Goal: Task Accomplishment & Management: Use online tool/utility

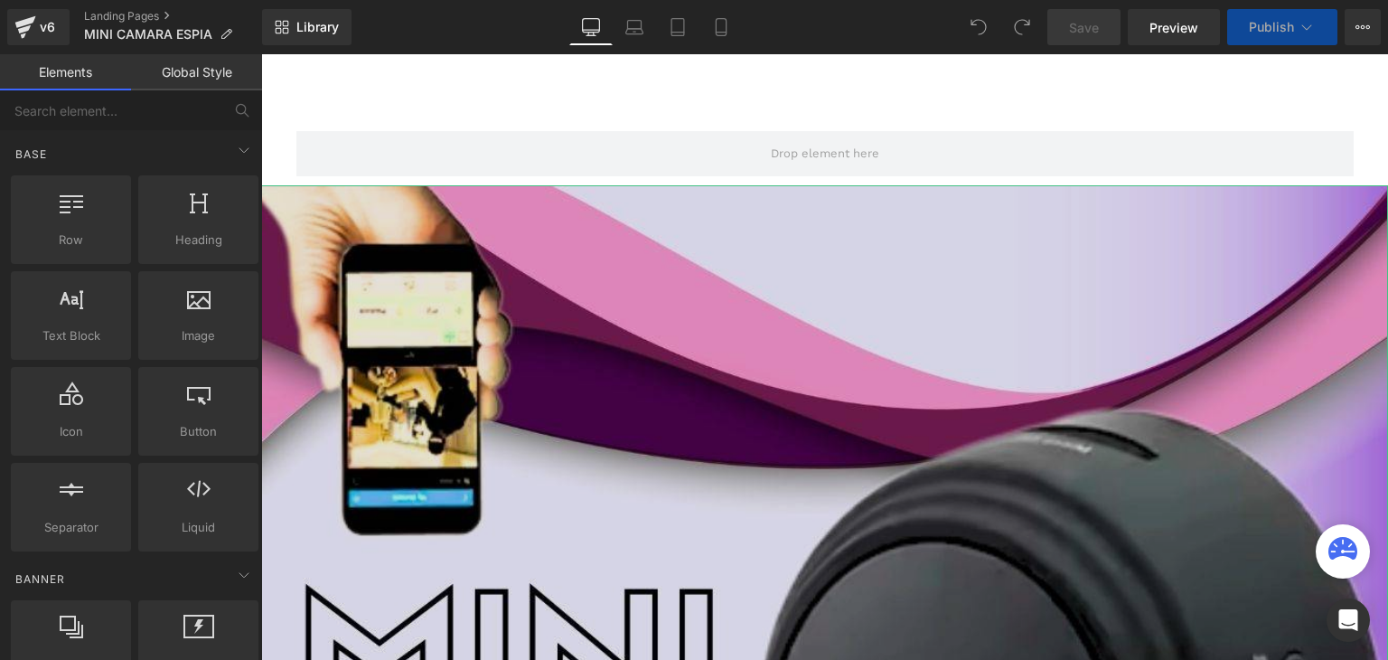
scroll to position [181, 0]
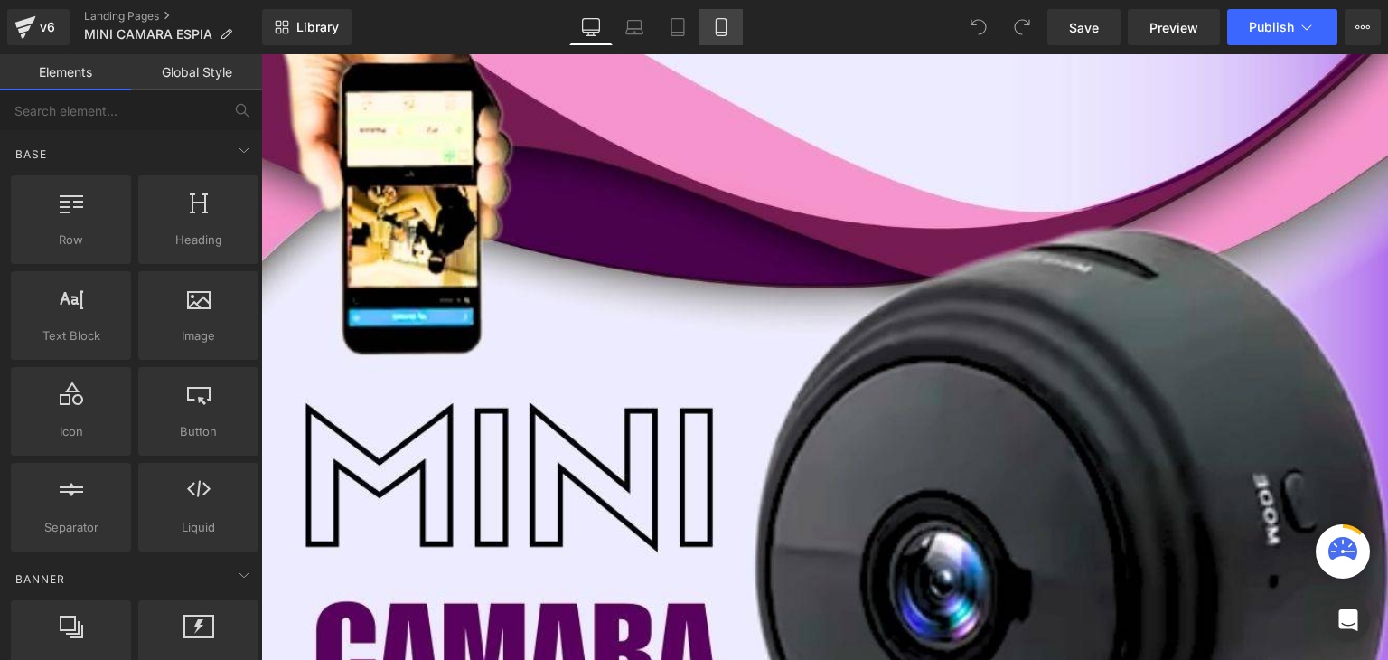
click at [726, 12] on link "Mobile" at bounding box center [720, 27] width 43 height 36
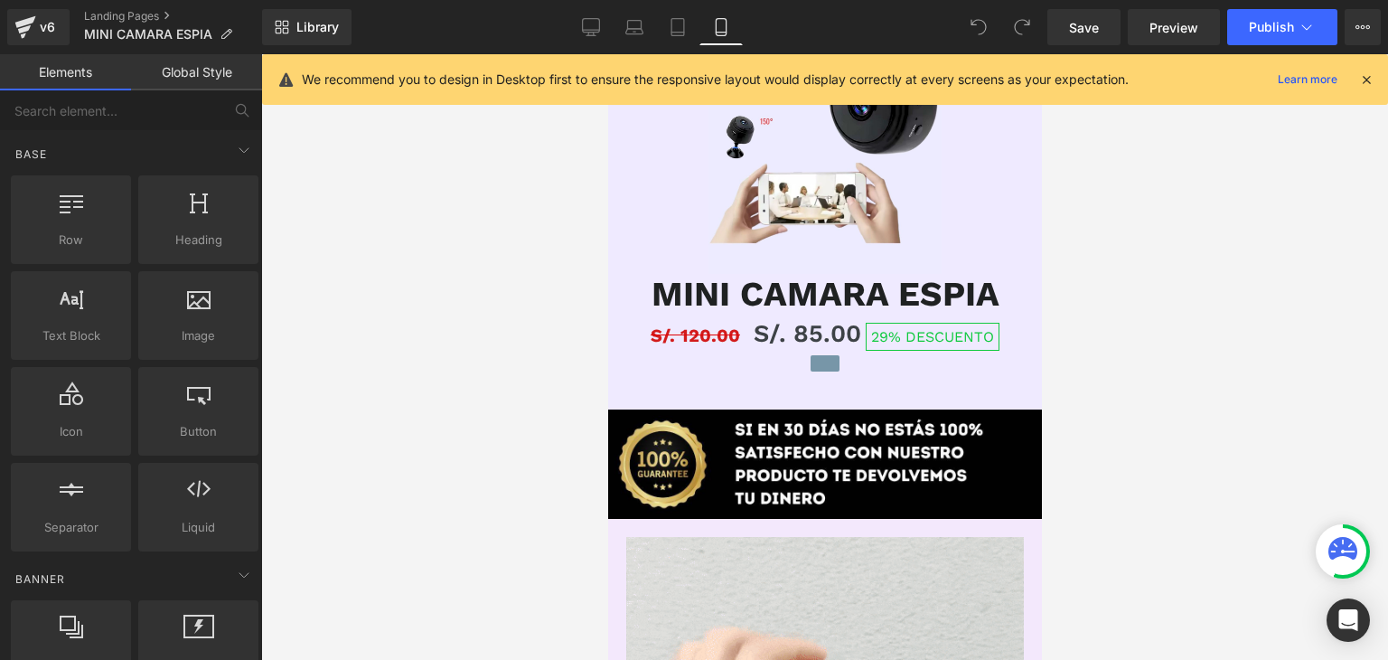
scroll to position [350, 0]
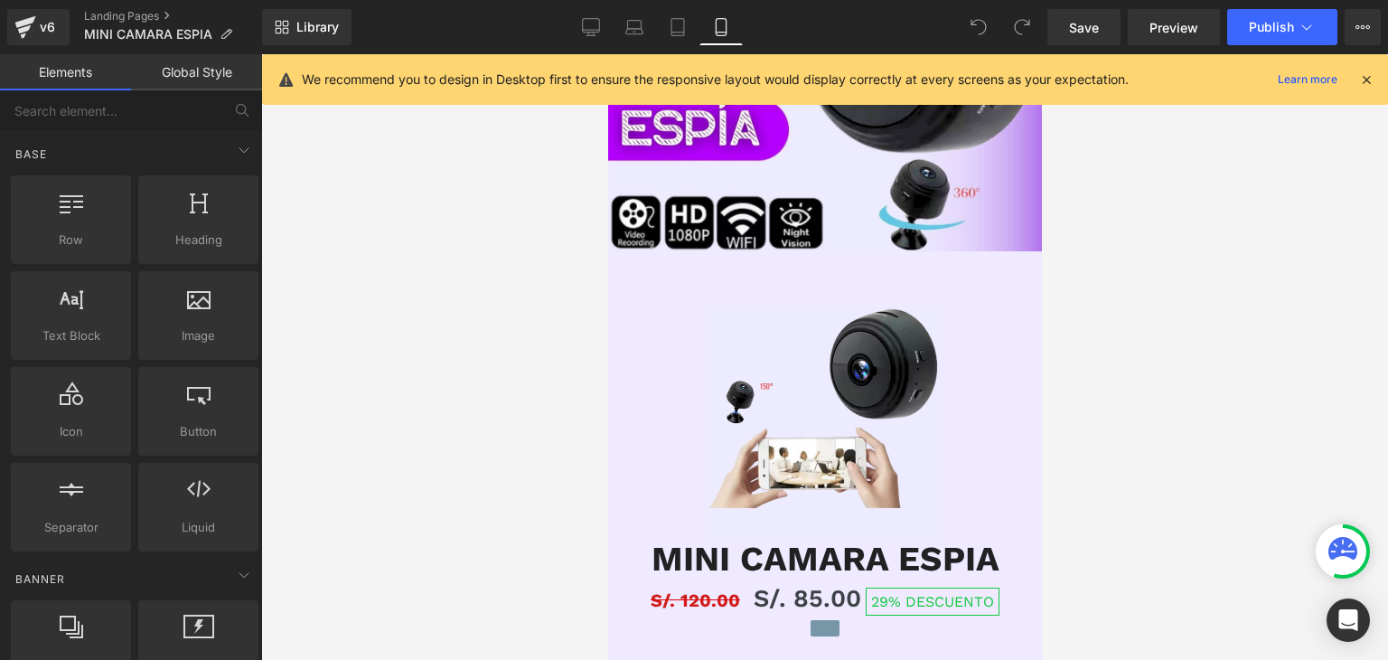
click at [1370, 77] on icon at bounding box center [1366, 79] width 16 height 16
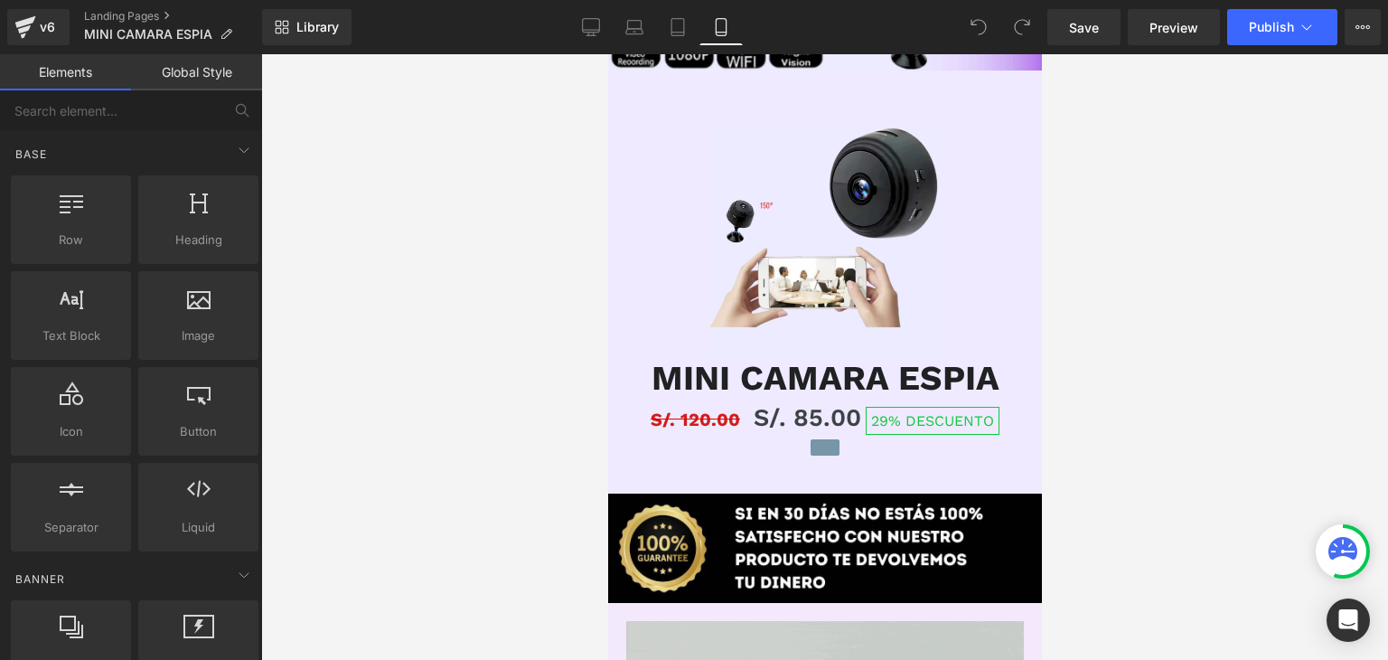
scroll to position [0, 0]
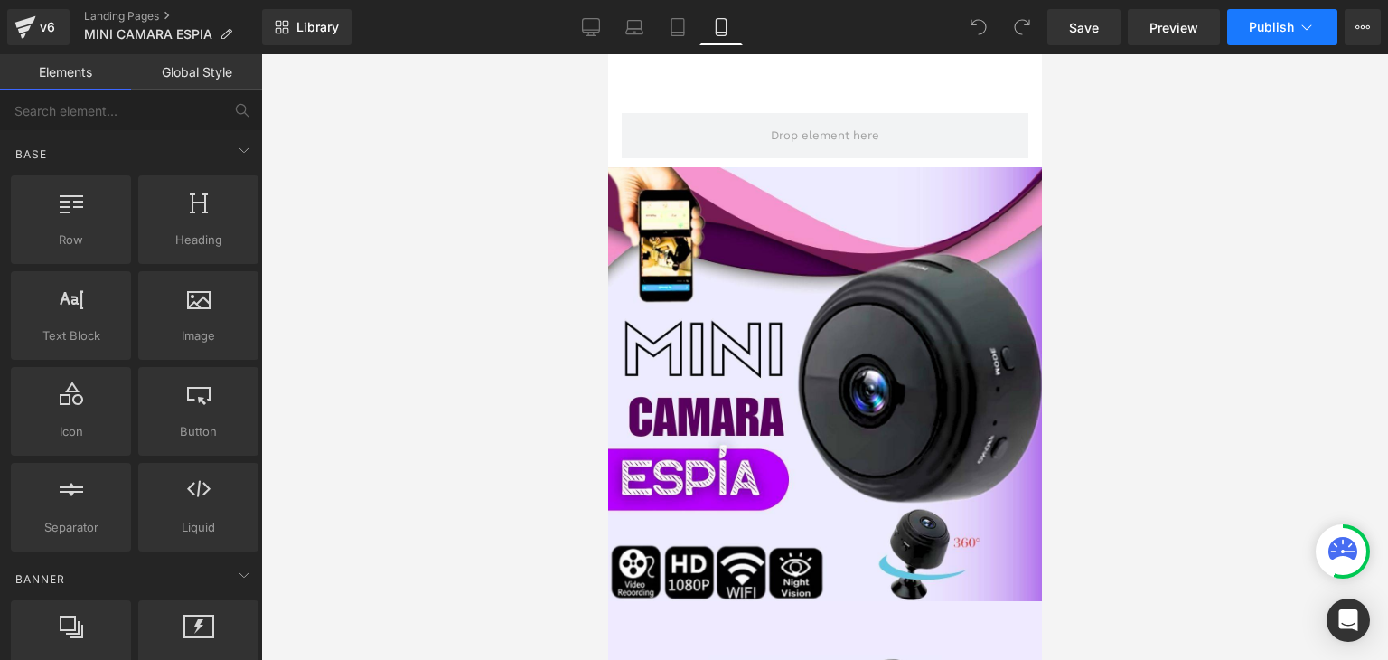
click at [1259, 23] on span "Publish" at bounding box center [1271, 27] width 45 height 14
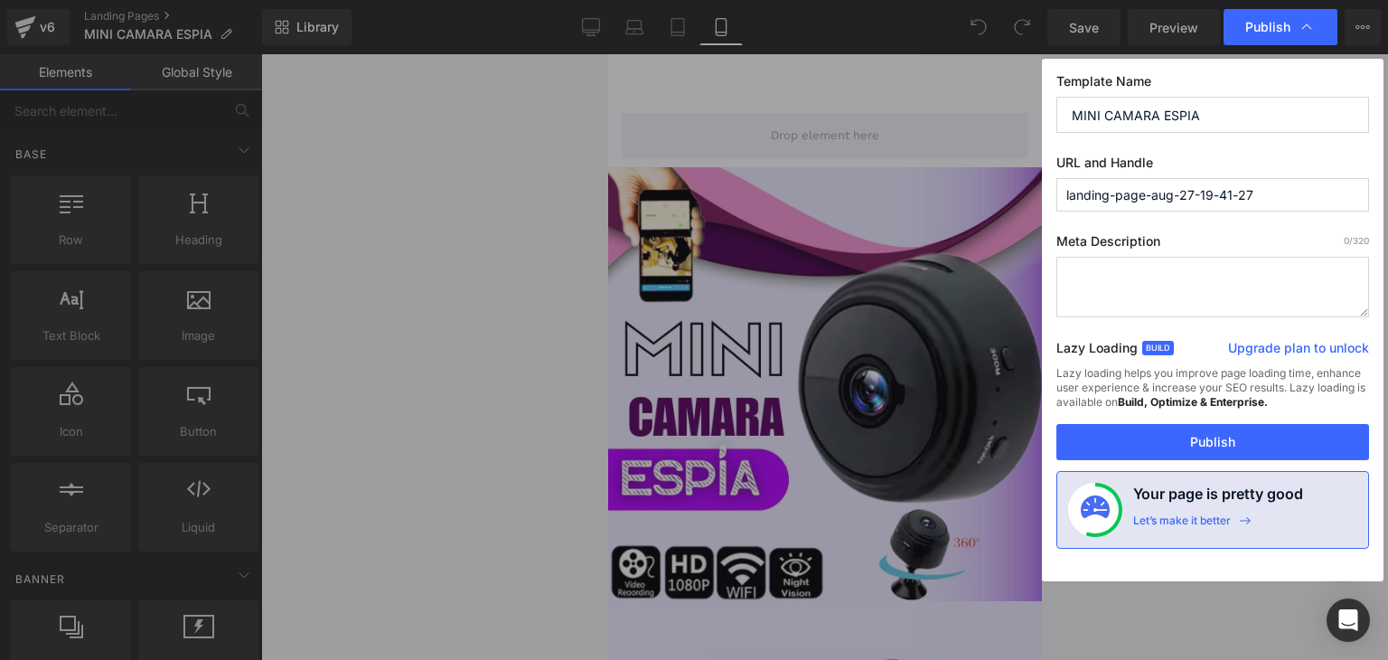
drag, startPoint x: 1223, startPoint y: 441, endPoint x: 1226, endPoint y: 281, distance: 160.0
click at [1226, 281] on div "Template Name MINI CAMARA ESPIA URL and Handle landing-page-aug-27-19-41-27 Met…" at bounding box center [1213, 320] width 342 height 522
click at [1226, 452] on button "Publish" at bounding box center [1212, 442] width 313 height 36
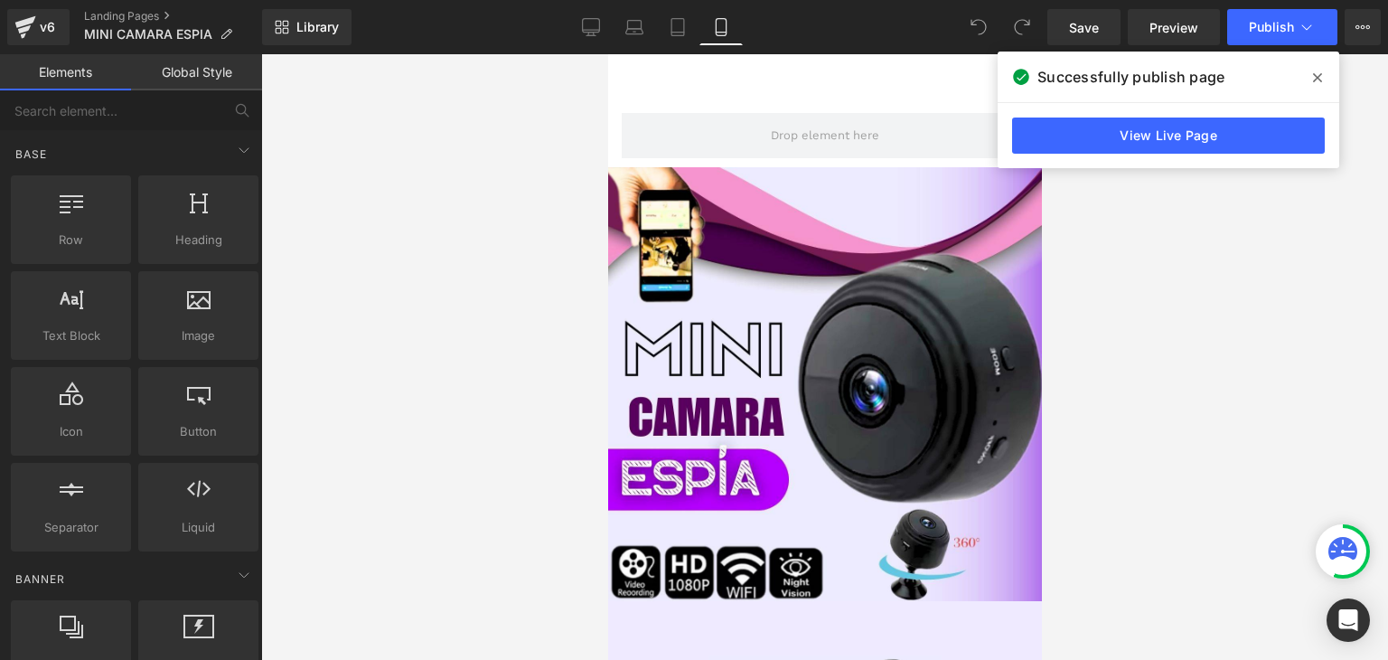
click at [1315, 77] on icon at bounding box center [1317, 77] width 9 height 14
